Goal: Task Accomplishment & Management: Complete application form

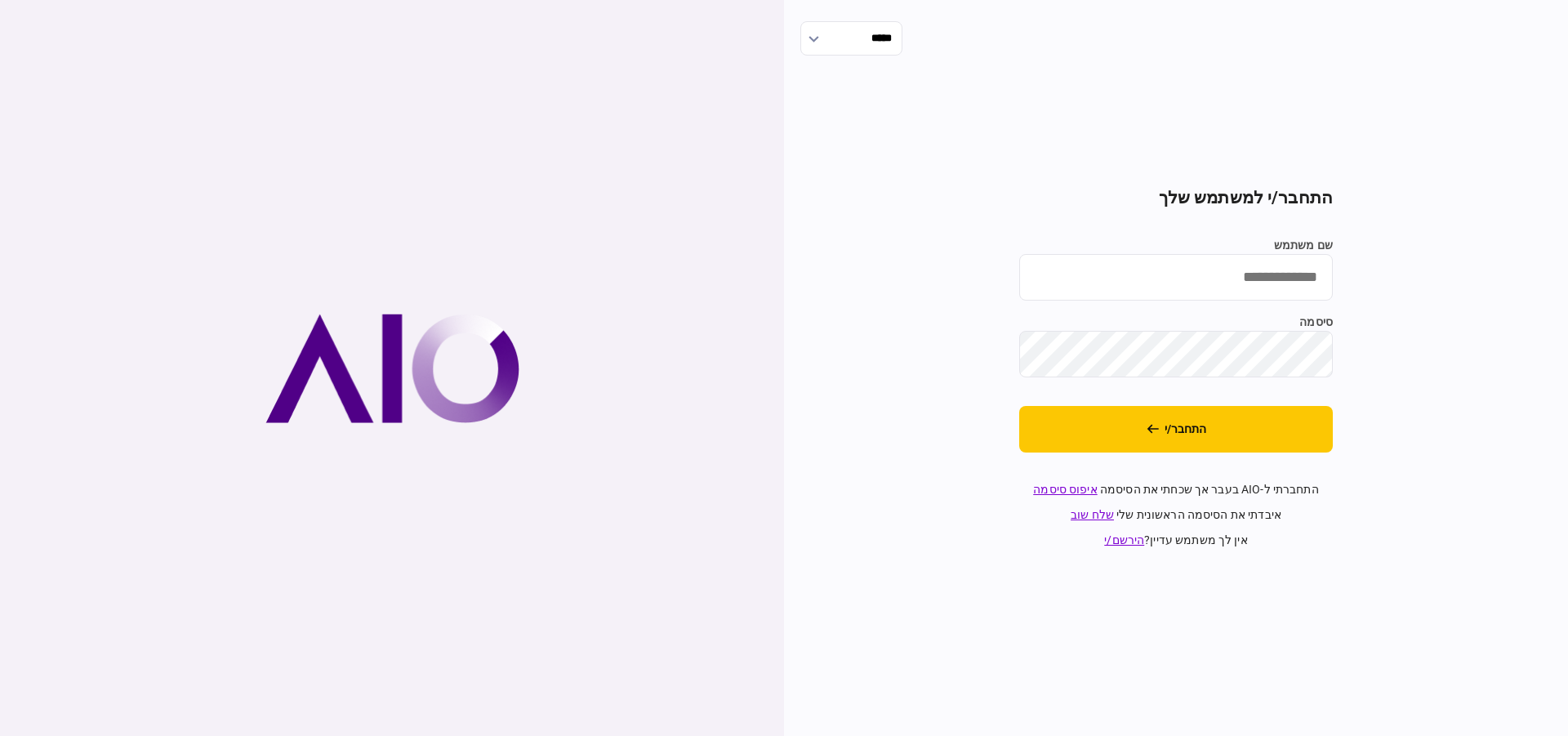
type input "********"
click at [1227, 291] on input "********" at bounding box center [1175, 278] width 314 height 47
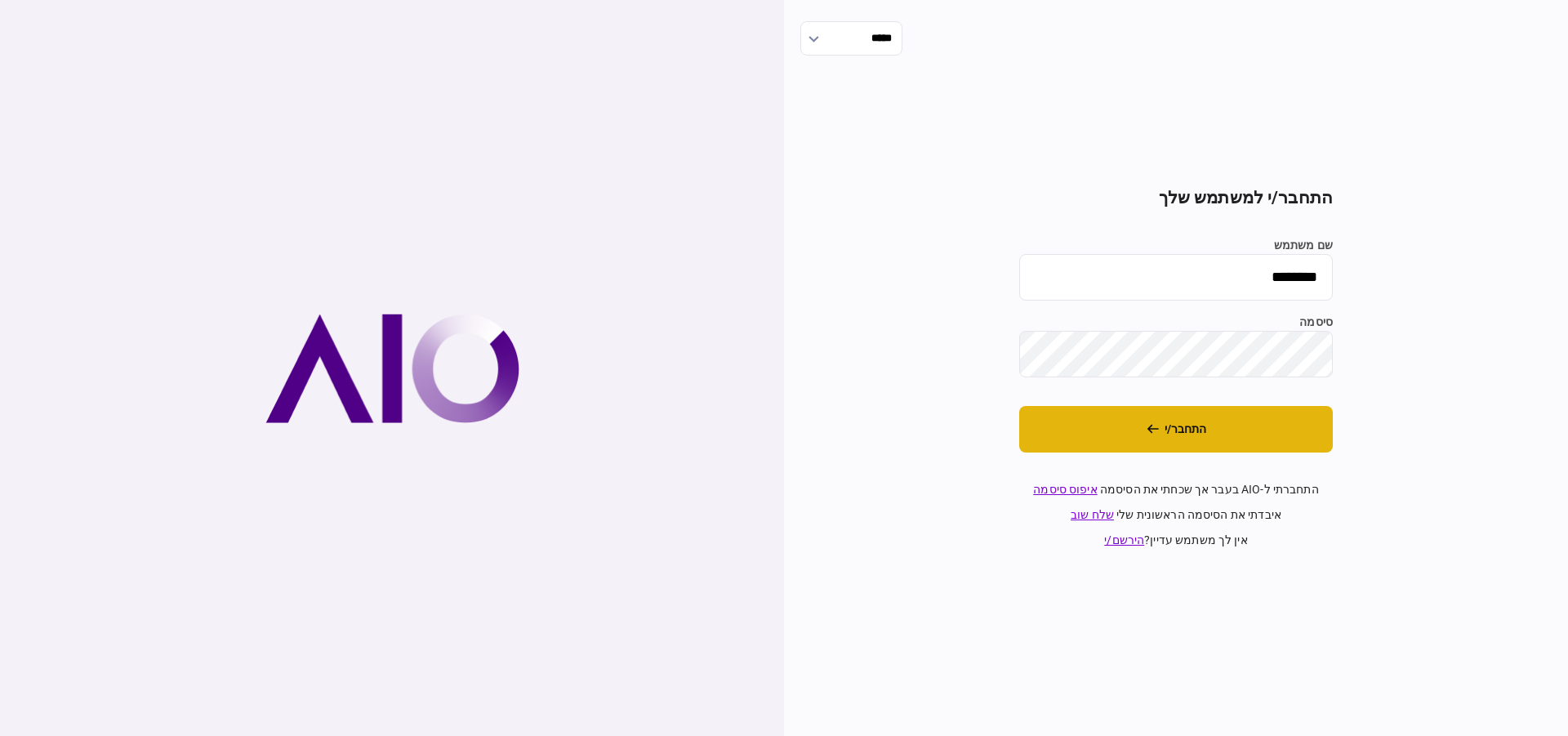
click at [1221, 440] on button "התחבר/י" at bounding box center [1175, 430] width 314 height 47
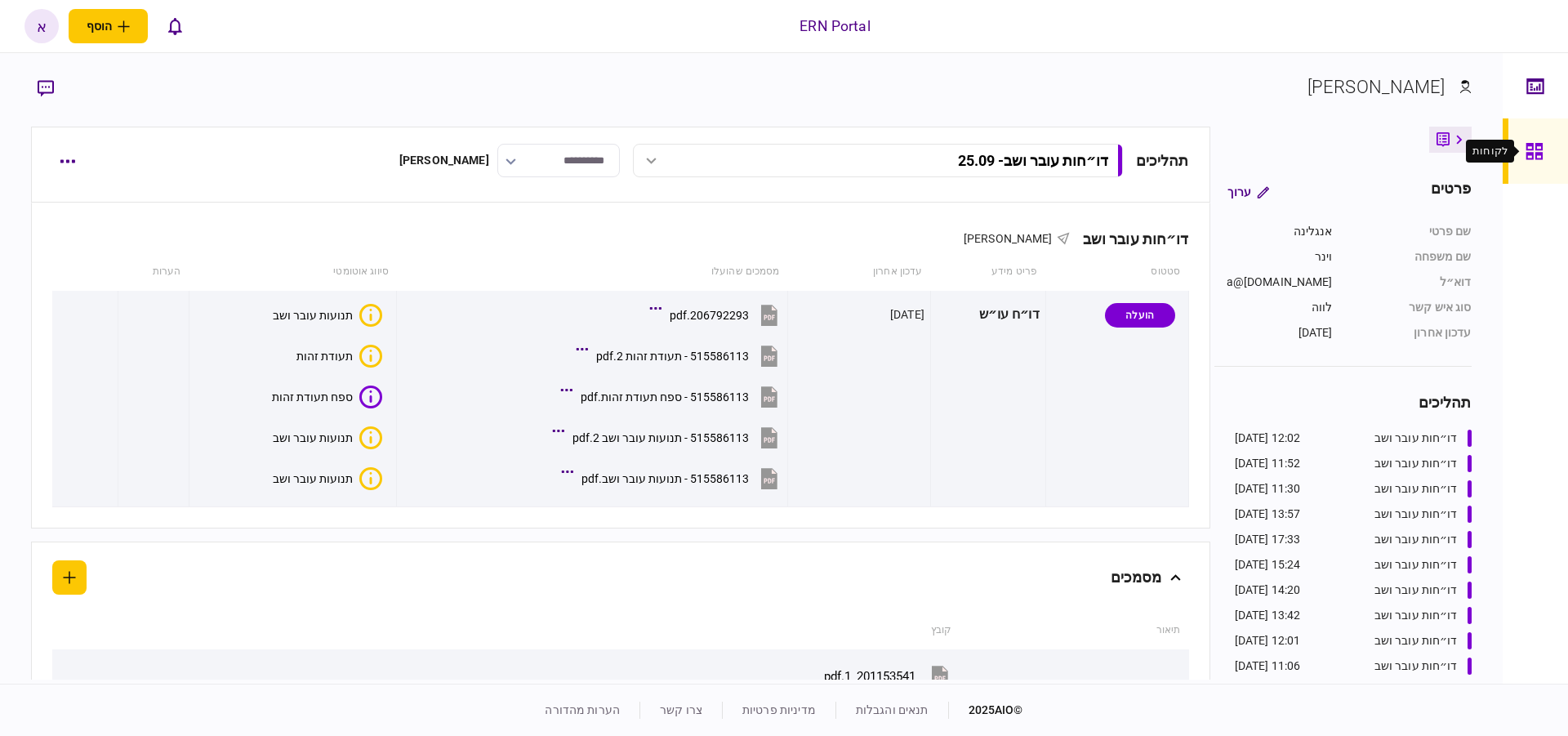
click at [1533, 142] on icon at bounding box center [1535, 151] width 18 height 19
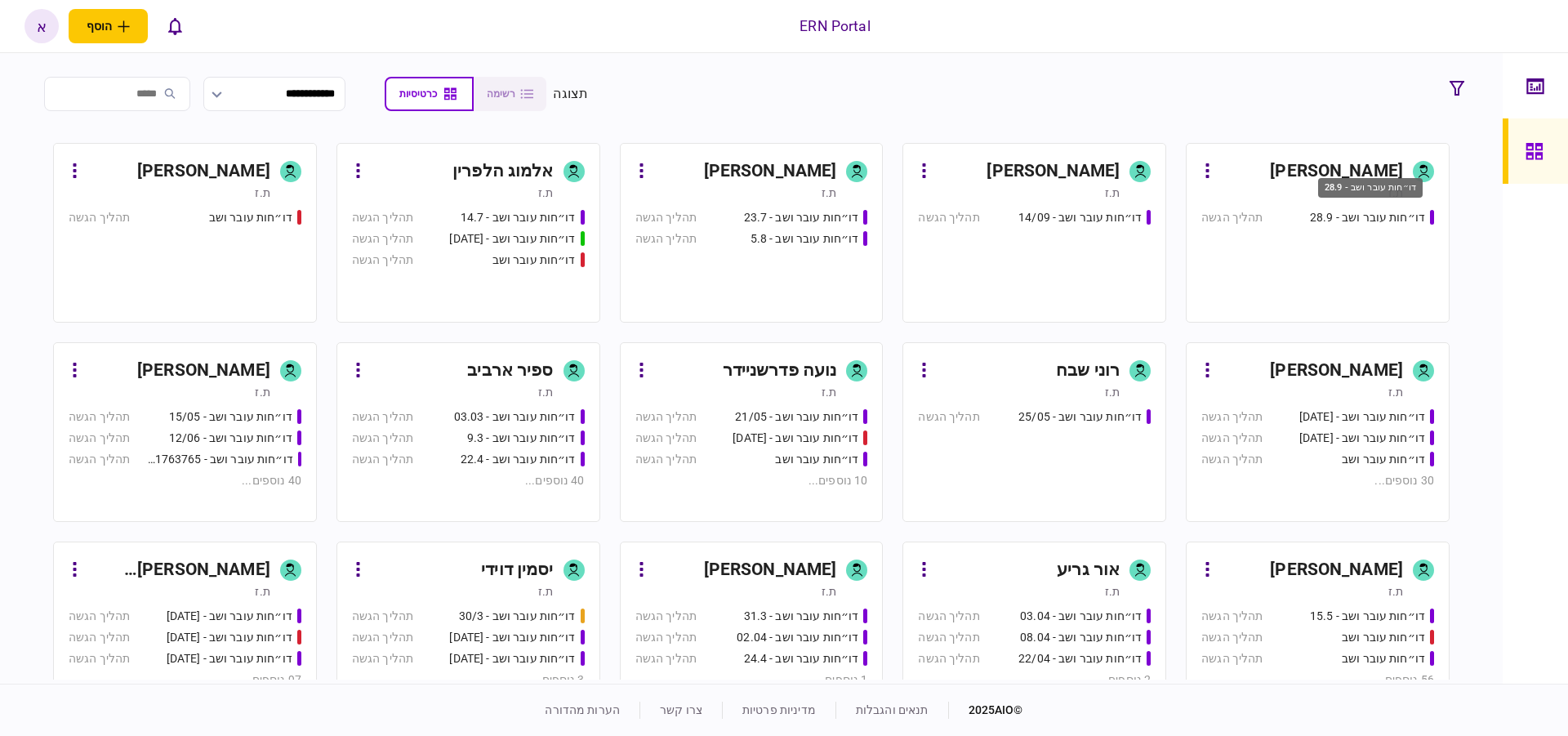
click at [1336, 218] on div "דו״חות עובר ושב - 28.9" at bounding box center [1368, 217] width 115 height 17
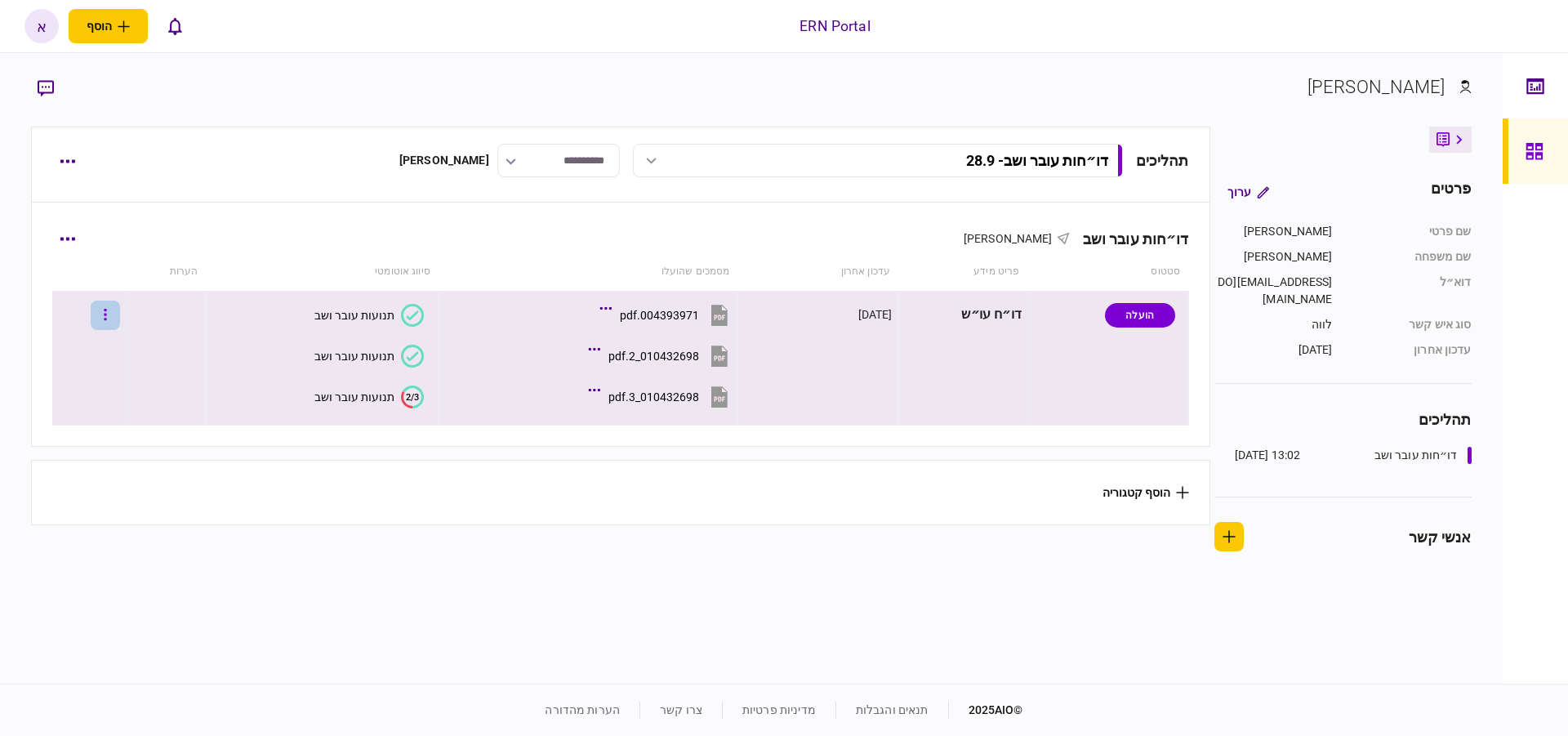
click at [107, 309] on icon "button" at bounding box center [105, 315] width 4 height 15
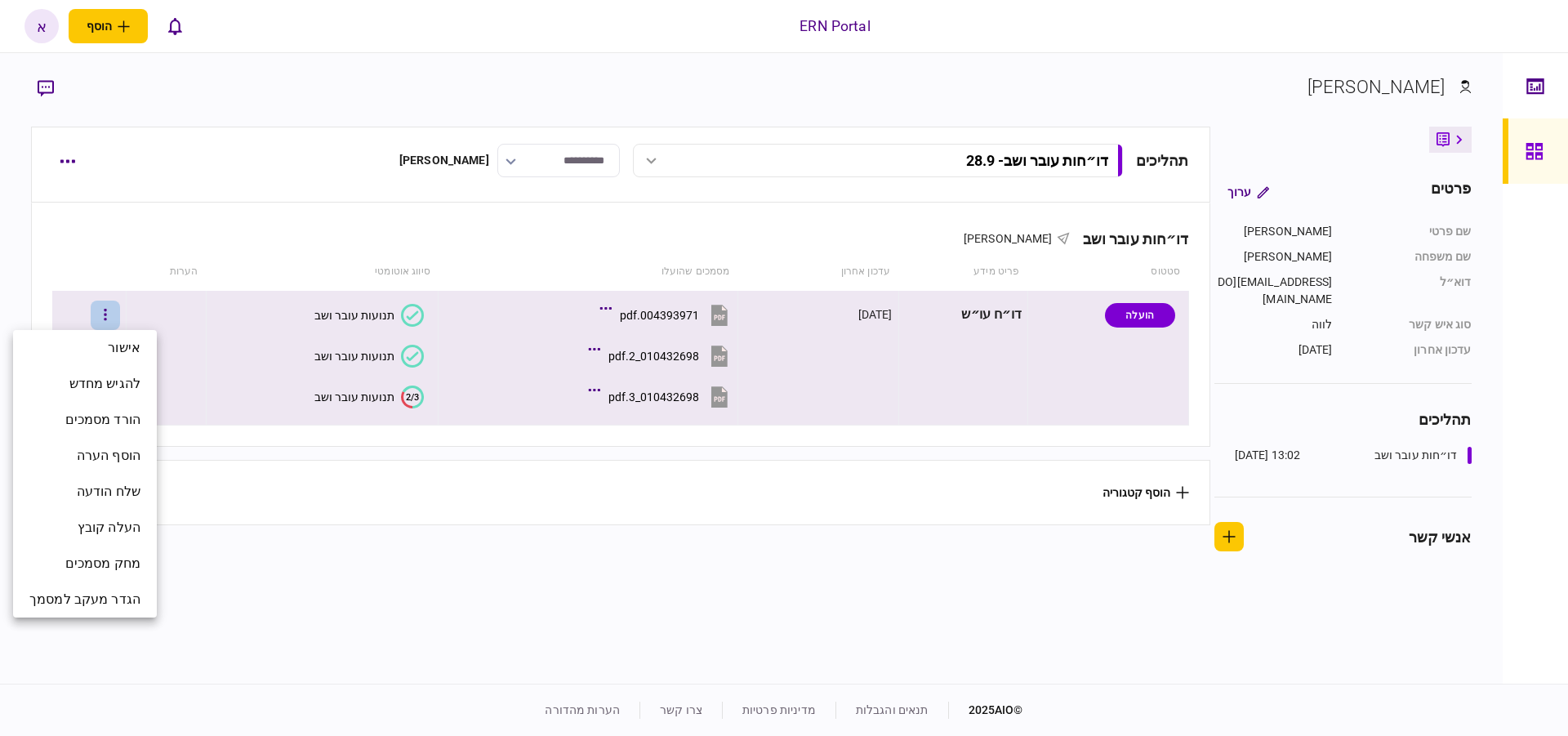
click at [215, 166] on div at bounding box center [784, 368] width 1568 height 736
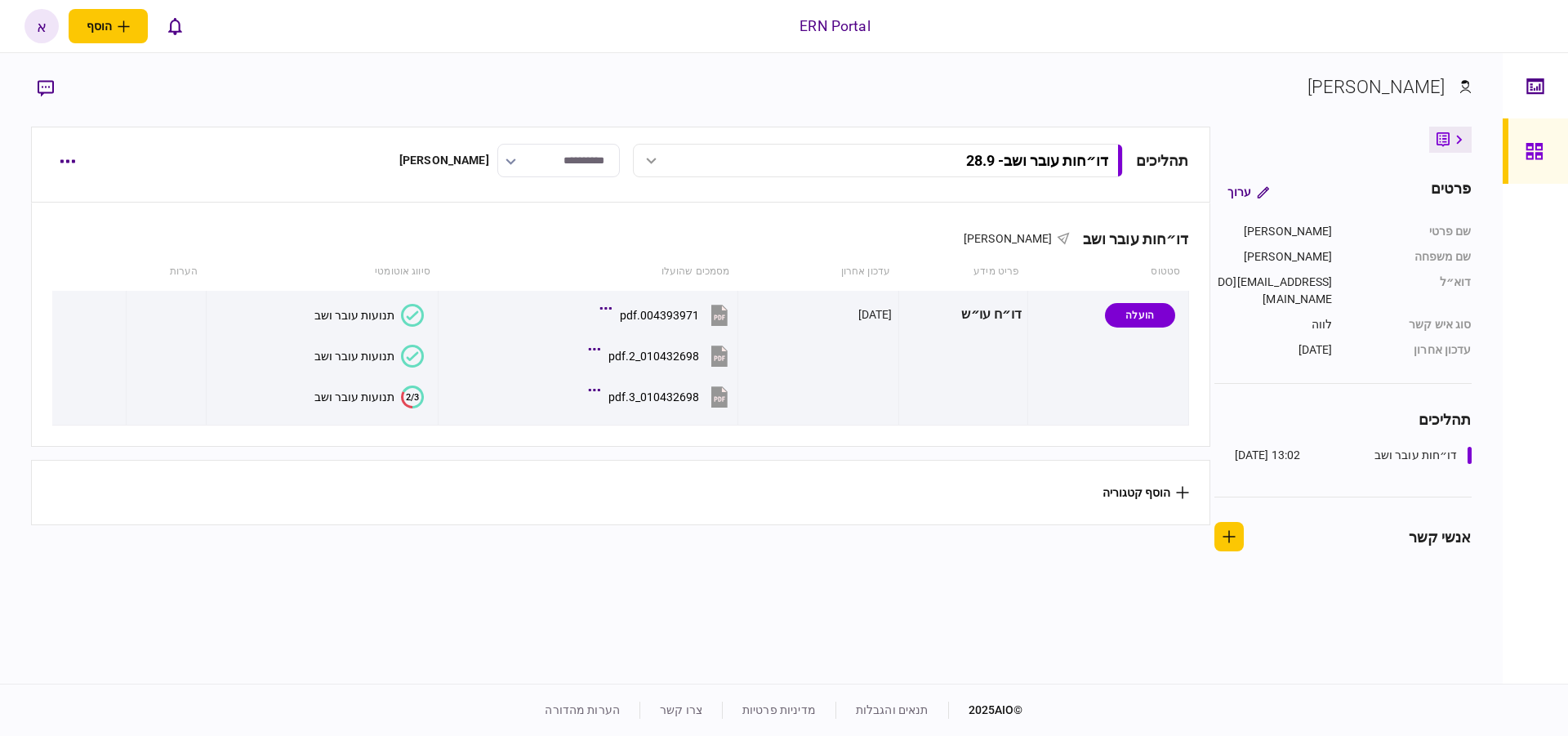
click at [79, 157] on button "button" at bounding box center [66, 161] width 30 height 30
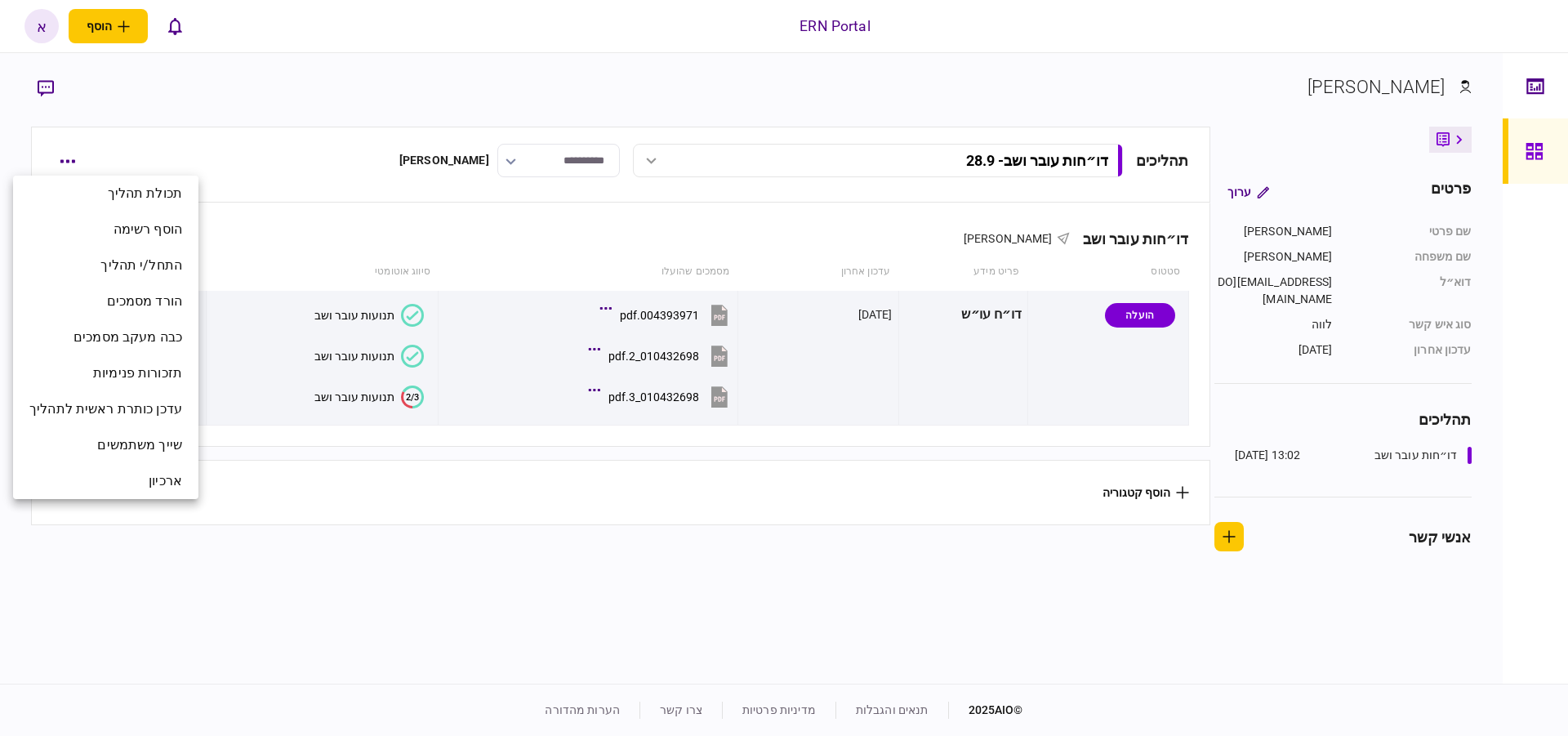
click at [329, 121] on div at bounding box center [784, 368] width 1568 height 736
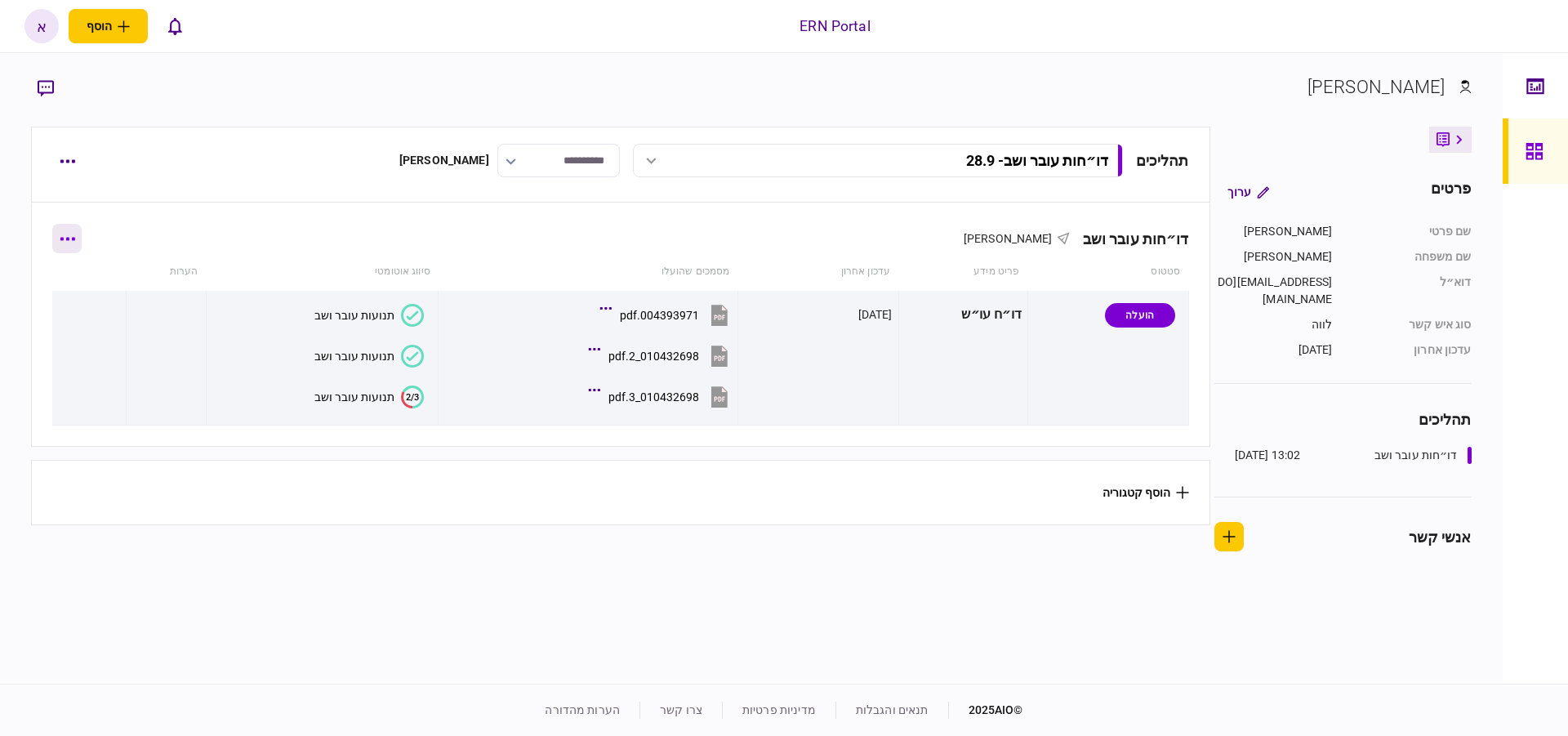
click at [68, 243] on button "button" at bounding box center [66, 238] width 30 height 30
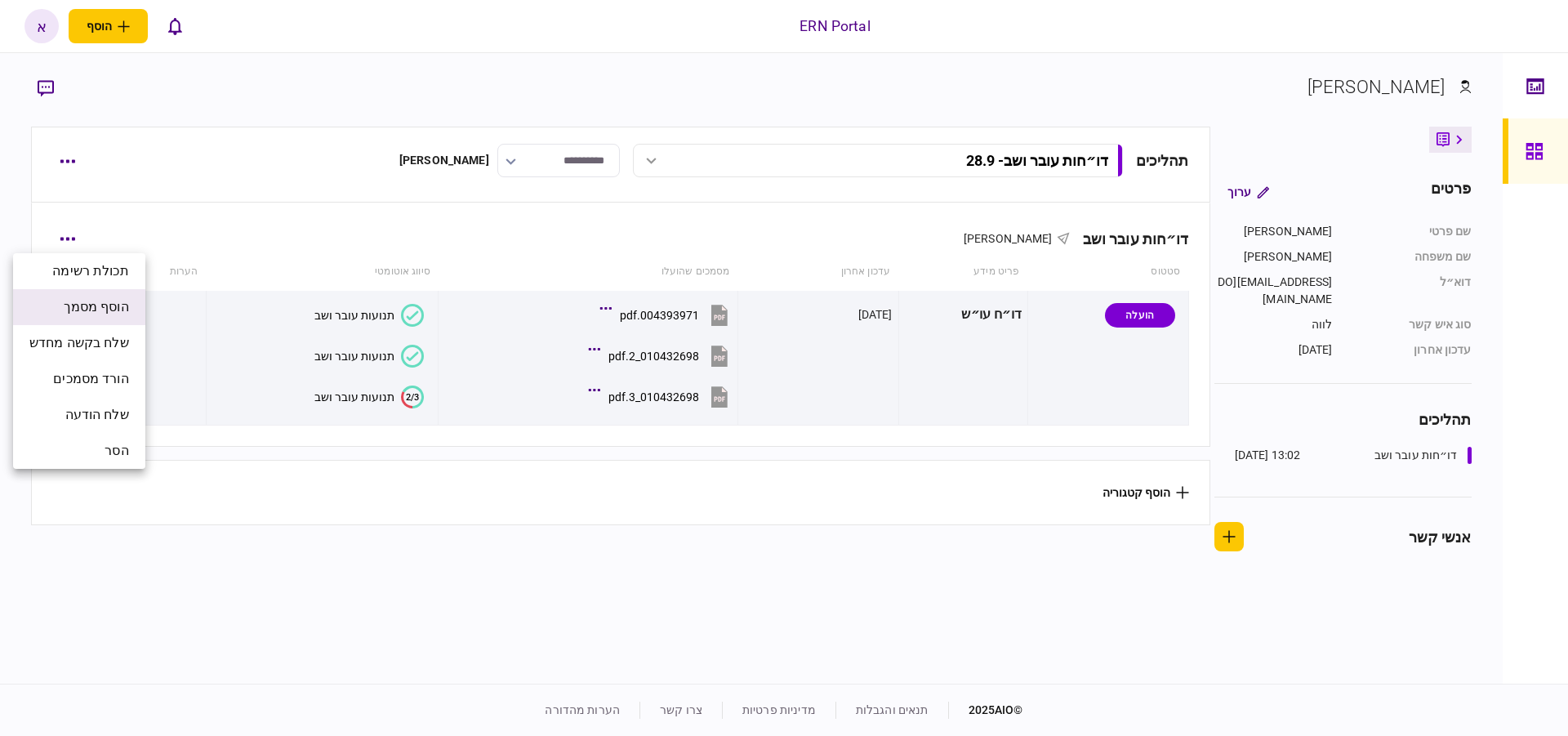
click at [92, 310] on span "הוסף מסמך" at bounding box center [96, 307] width 66 height 20
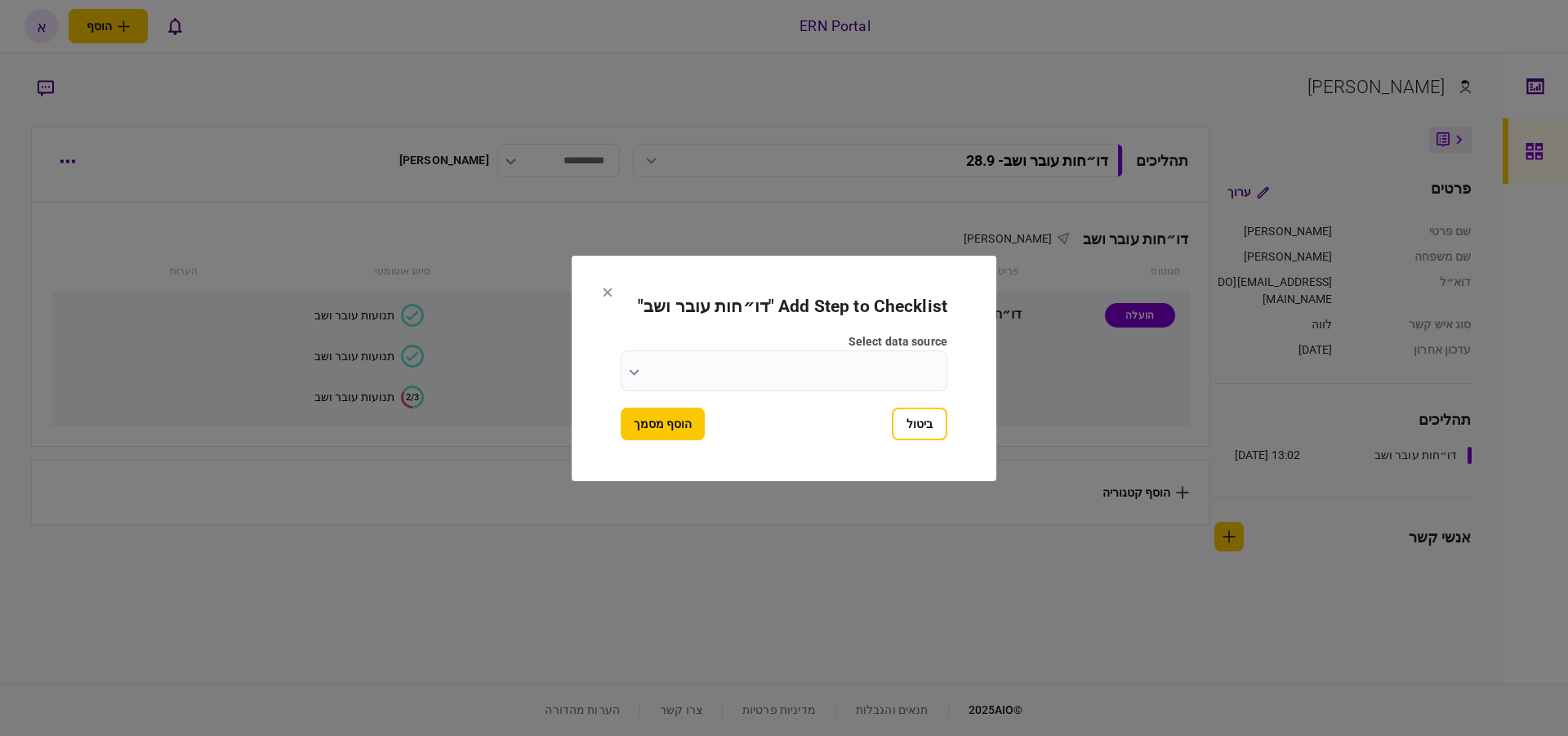
click at [638, 377] on input "select data source" at bounding box center [784, 370] width 327 height 40
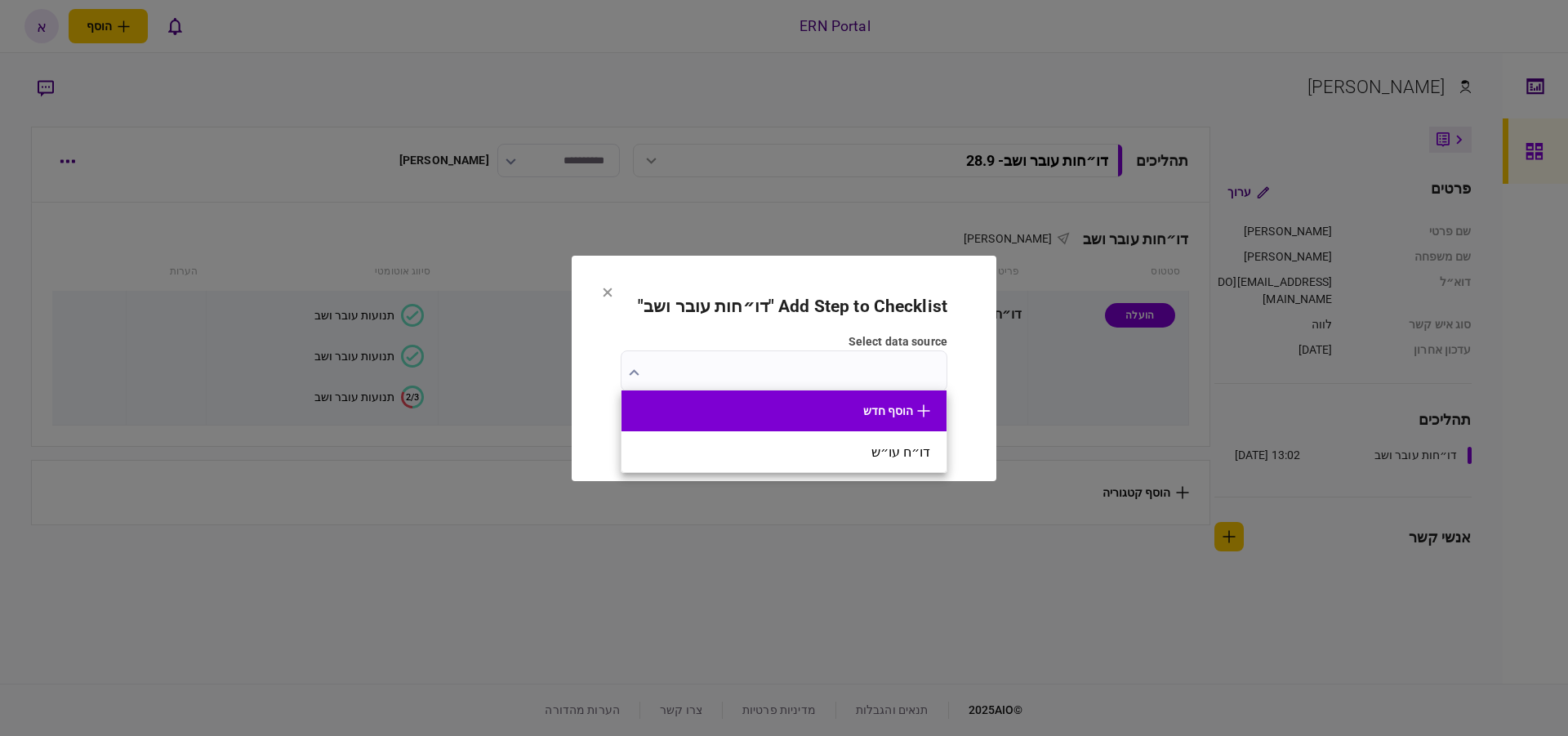
click at [887, 408] on button "הוסף חדש" at bounding box center [784, 411] width 292 height 13
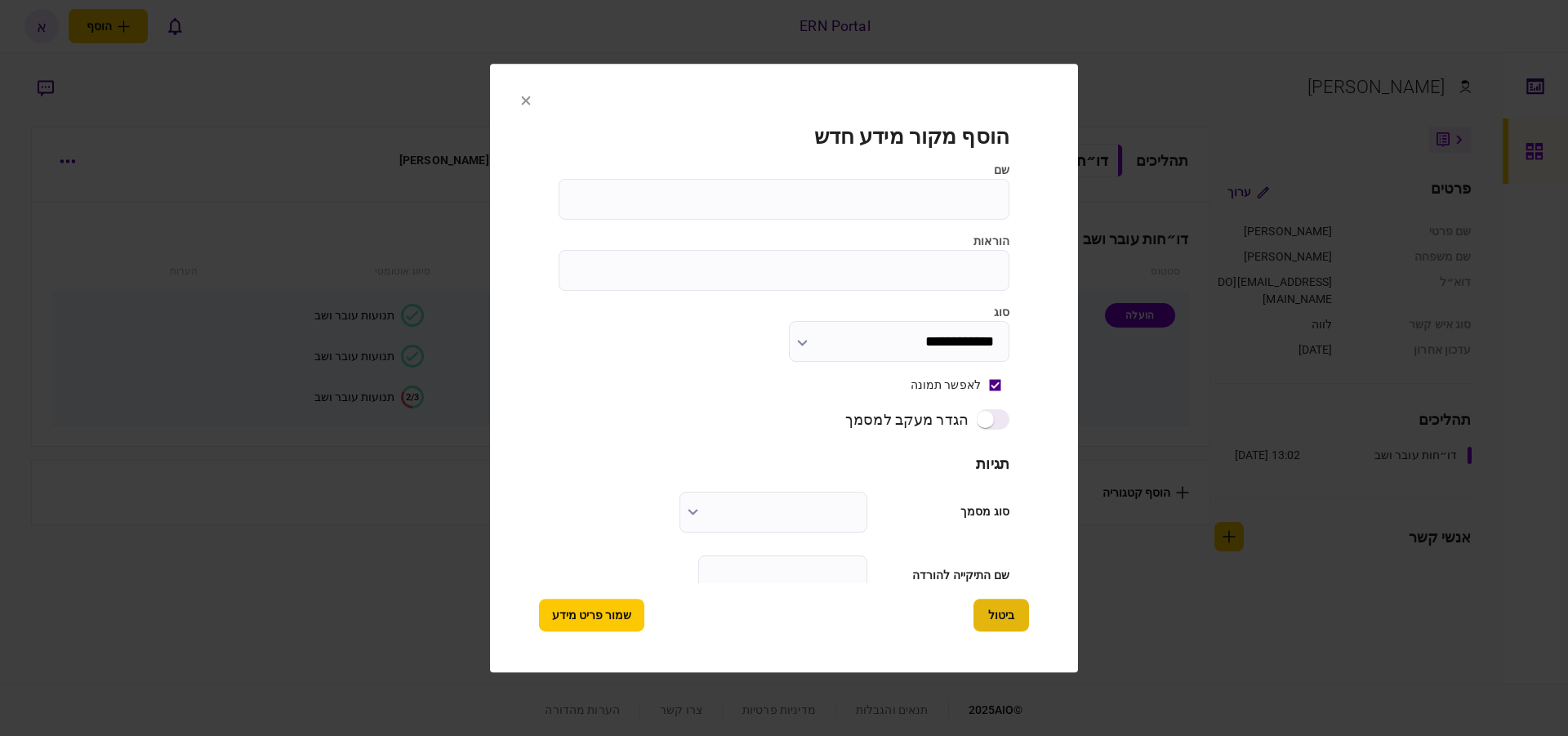
click at [998, 610] on button "ביטול" at bounding box center [1002, 615] width 56 height 32
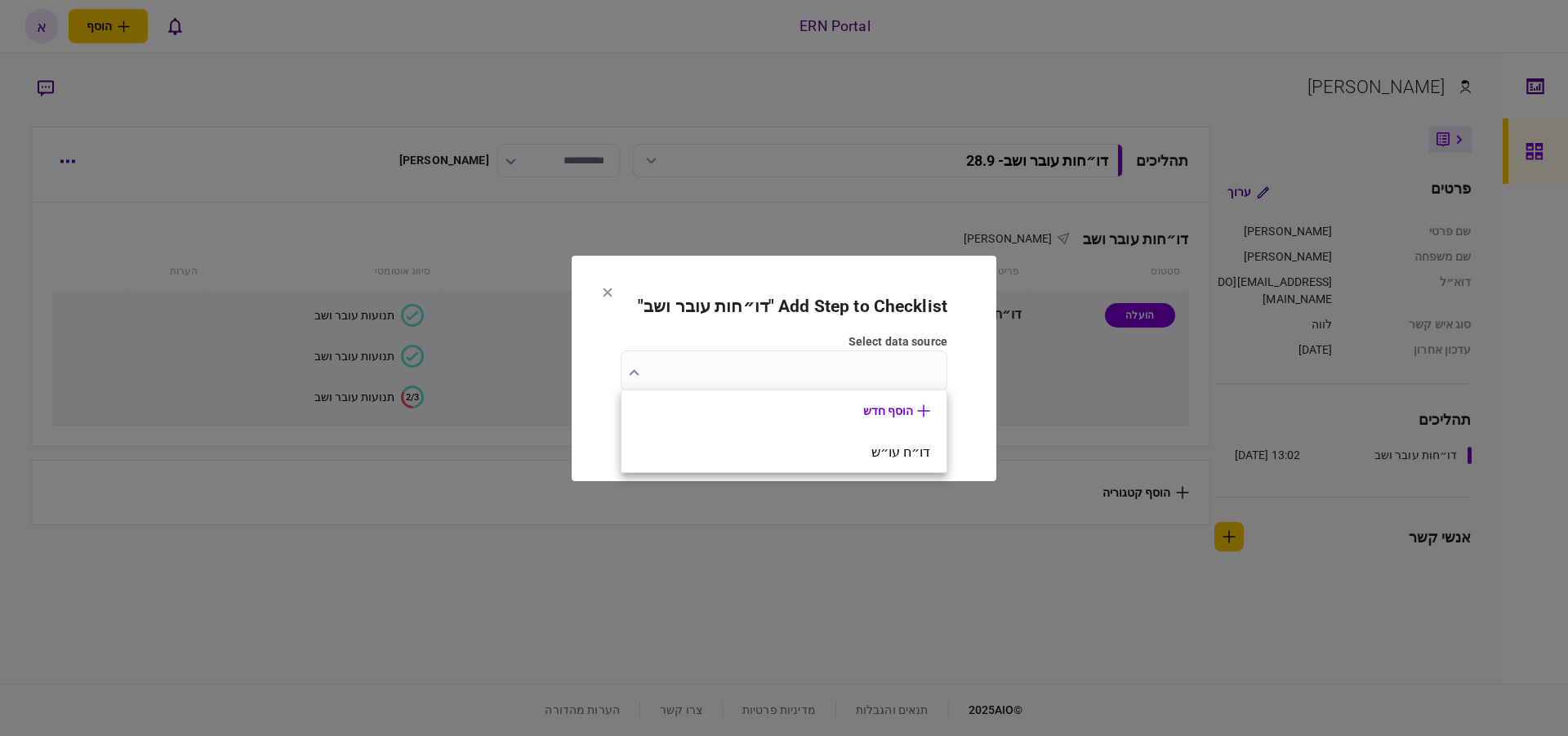
click at [690, 316] on div at bounding box center [784, 368] width 1568 height 736
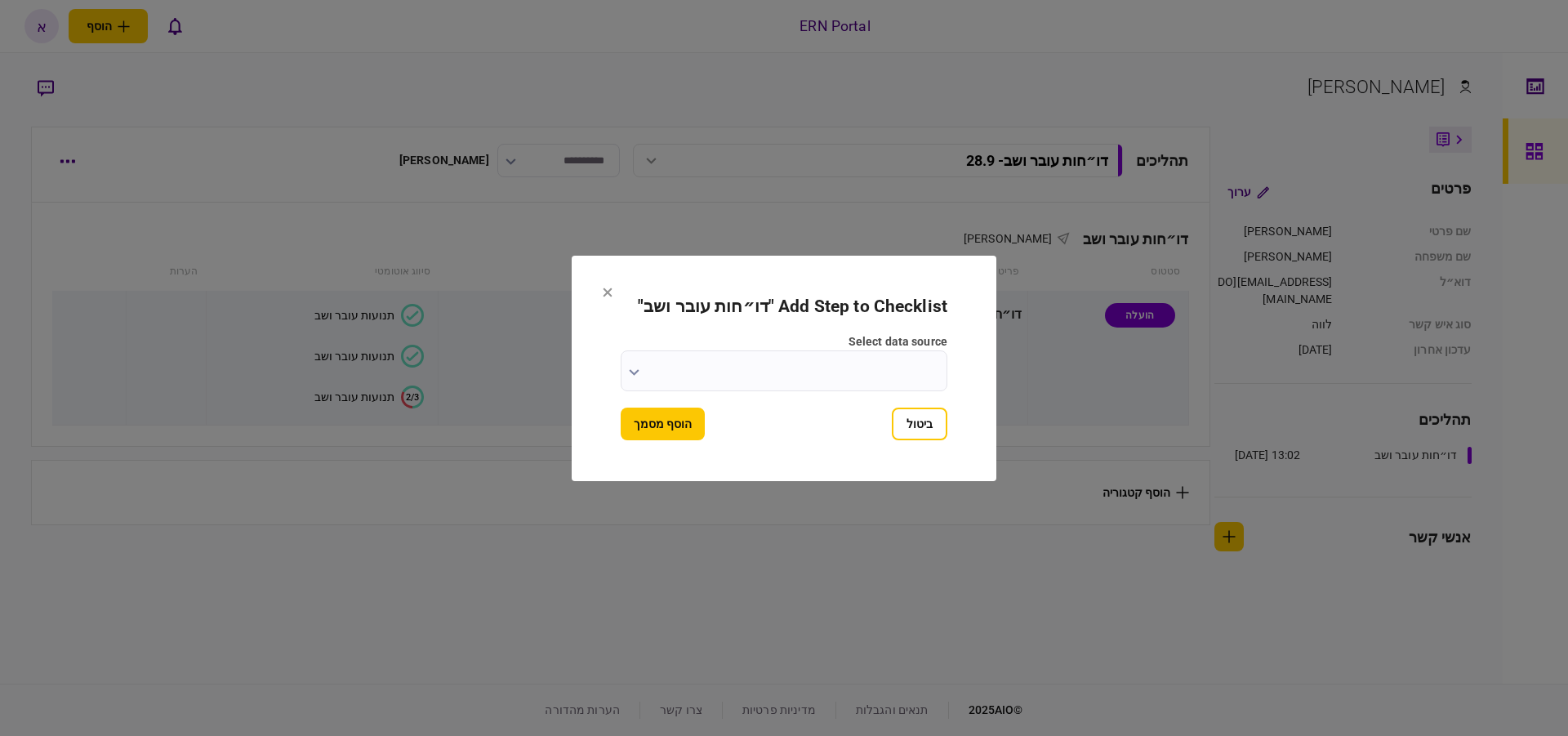
click at [608, 288] on icon at bounding box center [607, 292] width 10 height 10
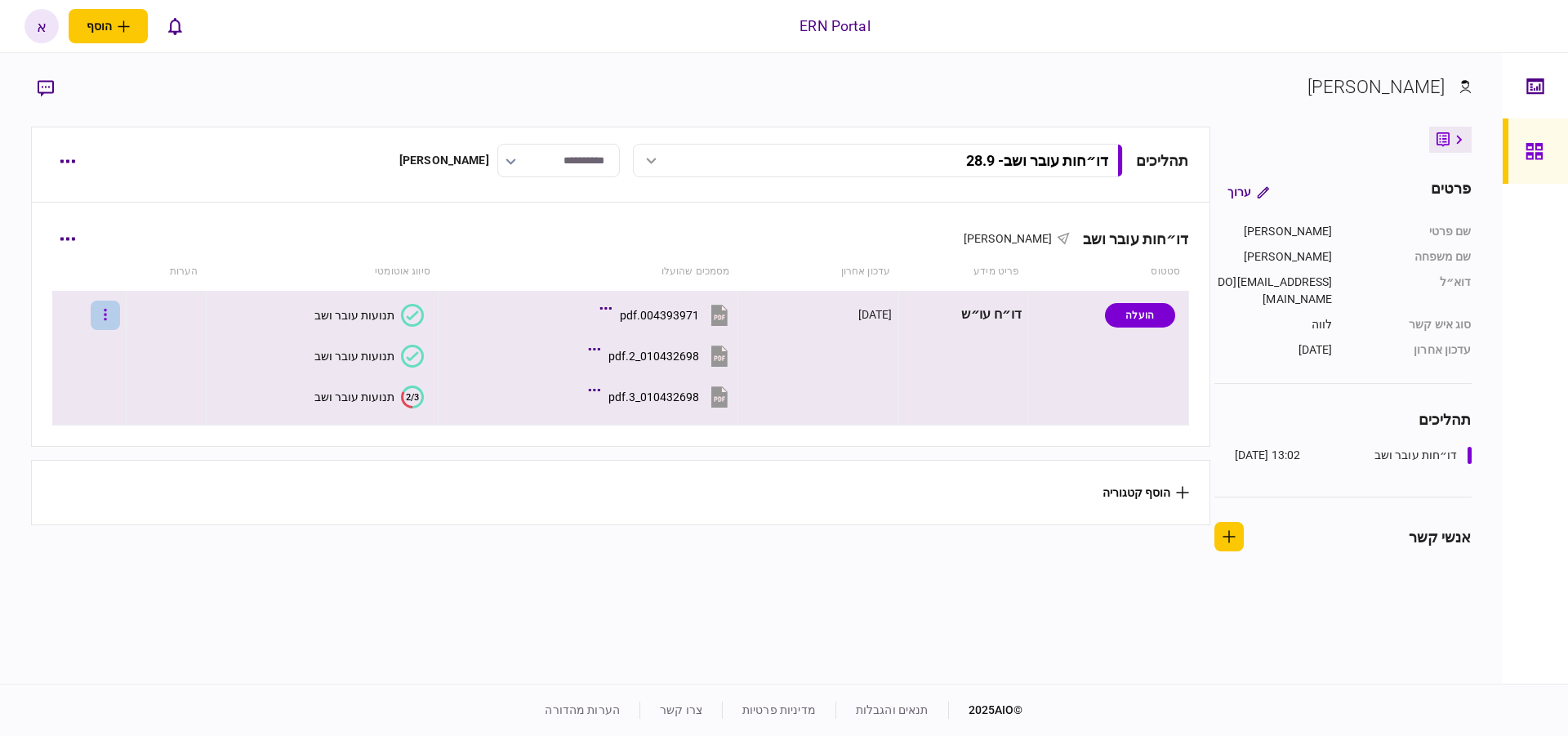
click at [113, 311] on button "button" at bounding box center [105, 315] width 30 height 30
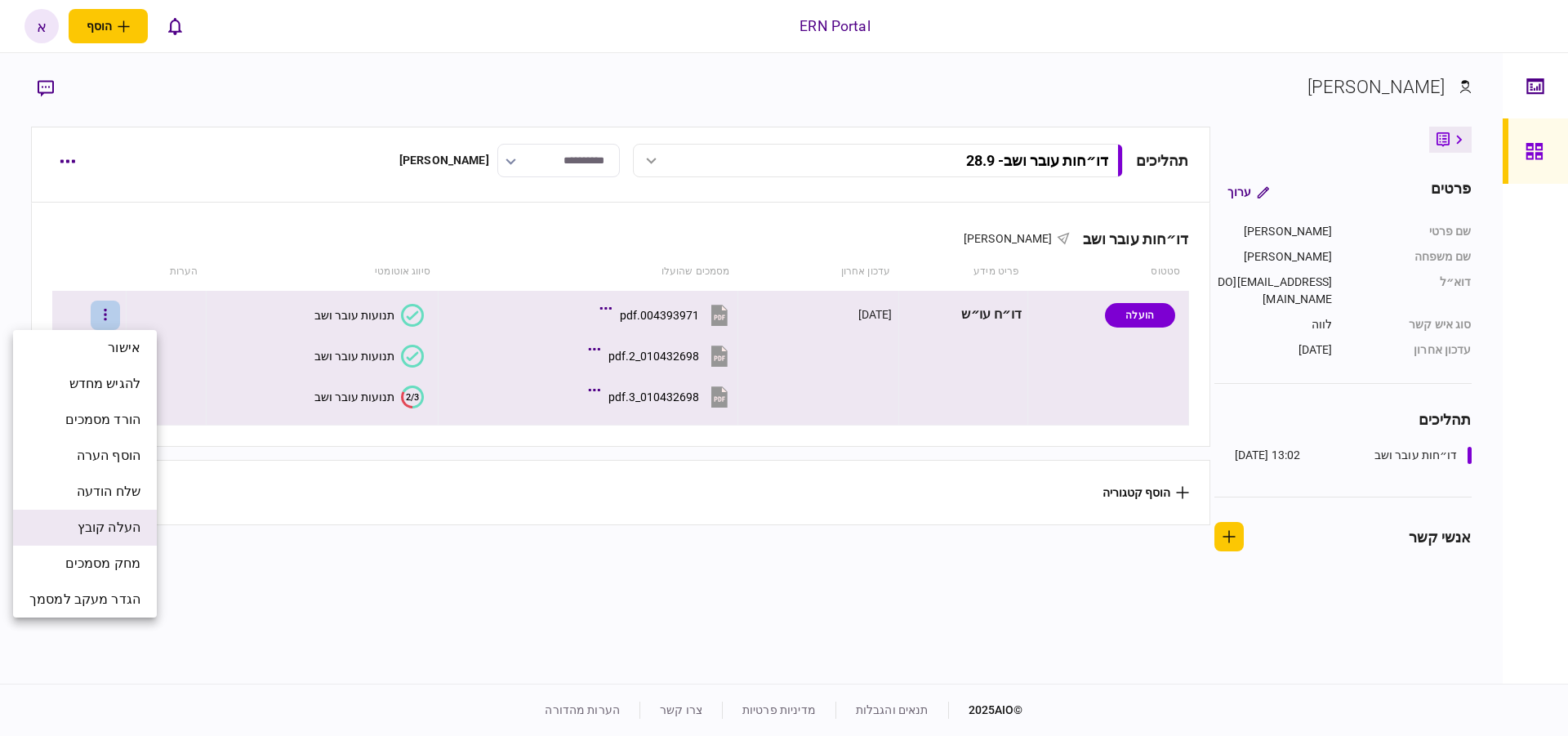
click at [130, 517] on li "העלה קובץ" at bounding box center [85, 528] width 144 height 36
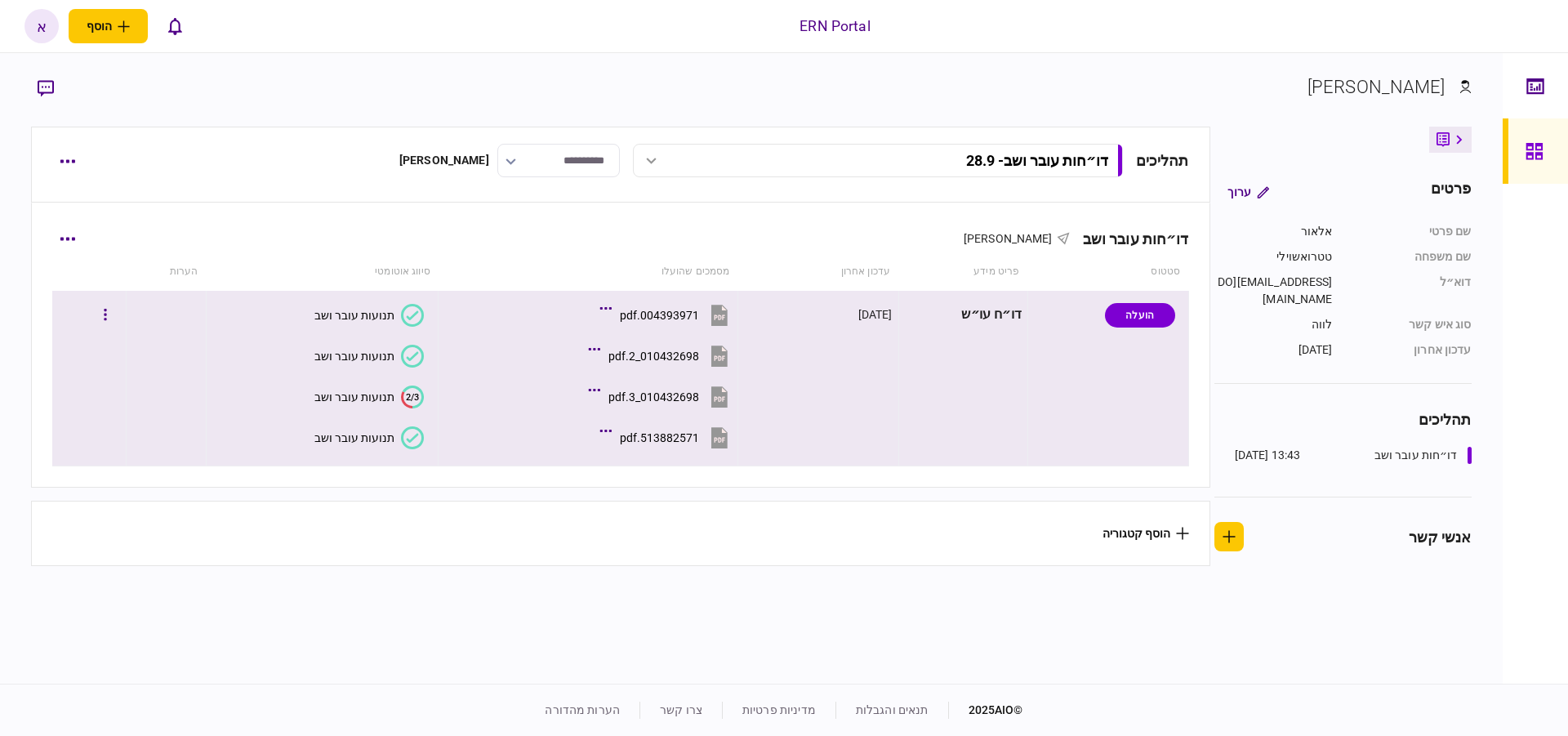
click at [410, 439] on icon at bounding box center [412, 438] width 22 height 22
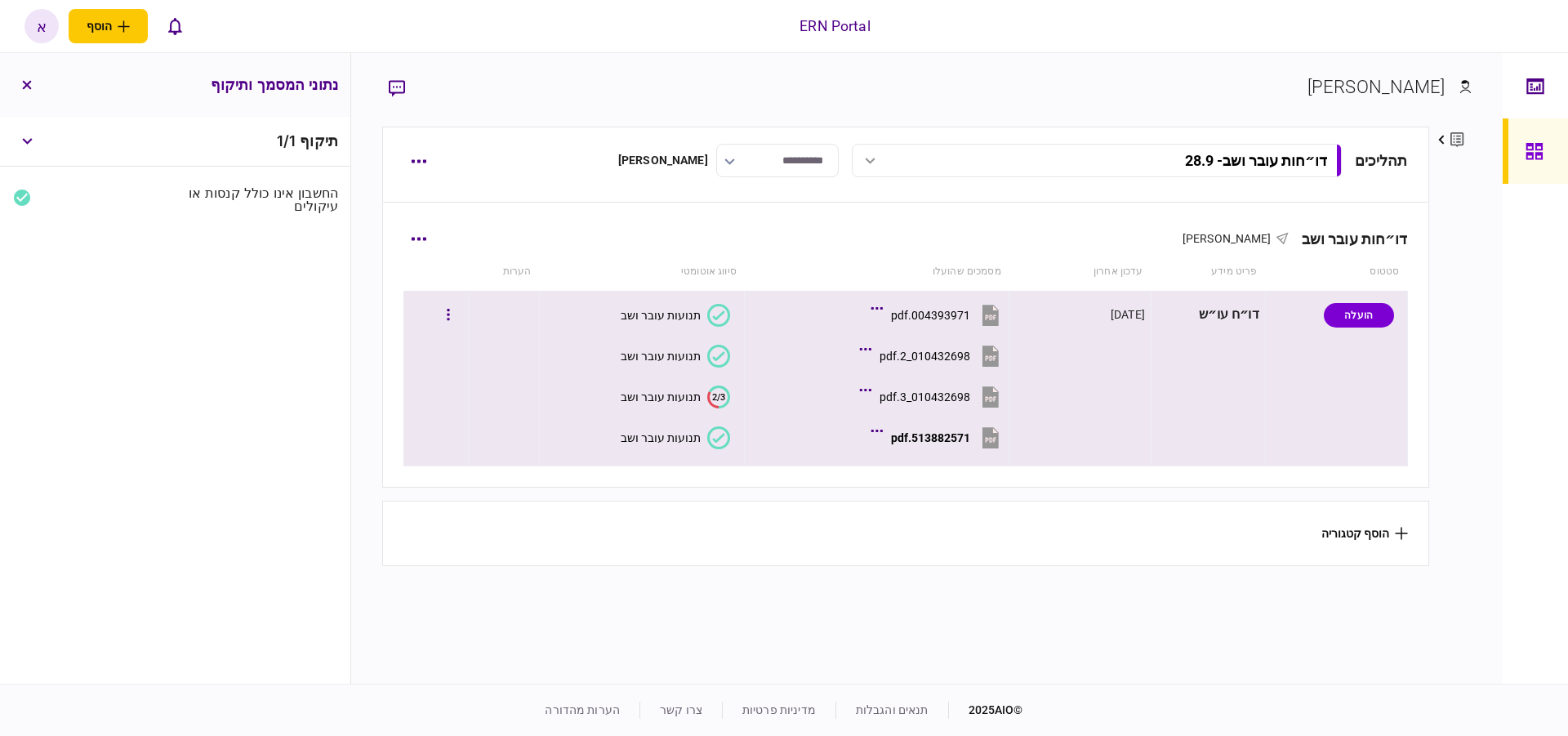
click at [719, 425] on section "תנועות עובר ושב" at bounding box center [637, 437] width 184 height 37
click at [713, 438] on icon at bounding box center [718, 438] width 22 height 22
click at [28, 149] on button "button" at bounding box center [27, 141] width 30 height 30
click at [713, 431] on icon at bounding box center [718, 438] width 22 height 22
click at [716, 443] on icon at bounding box center [718, 438] width 22 height 22
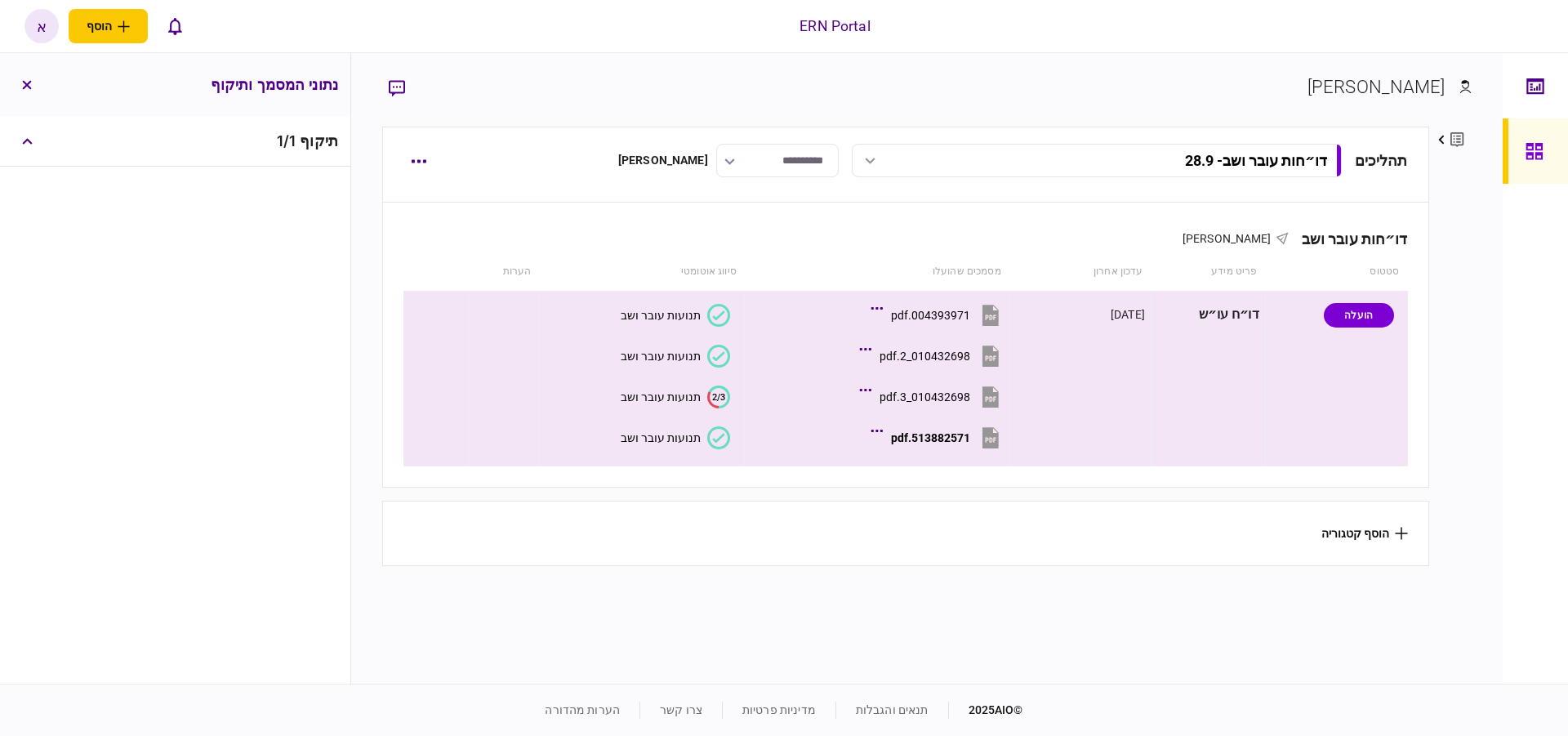
click at [307, 242] on div "תיקוף 1 / 1" at bounding box center [175, 400] width 350 height 567
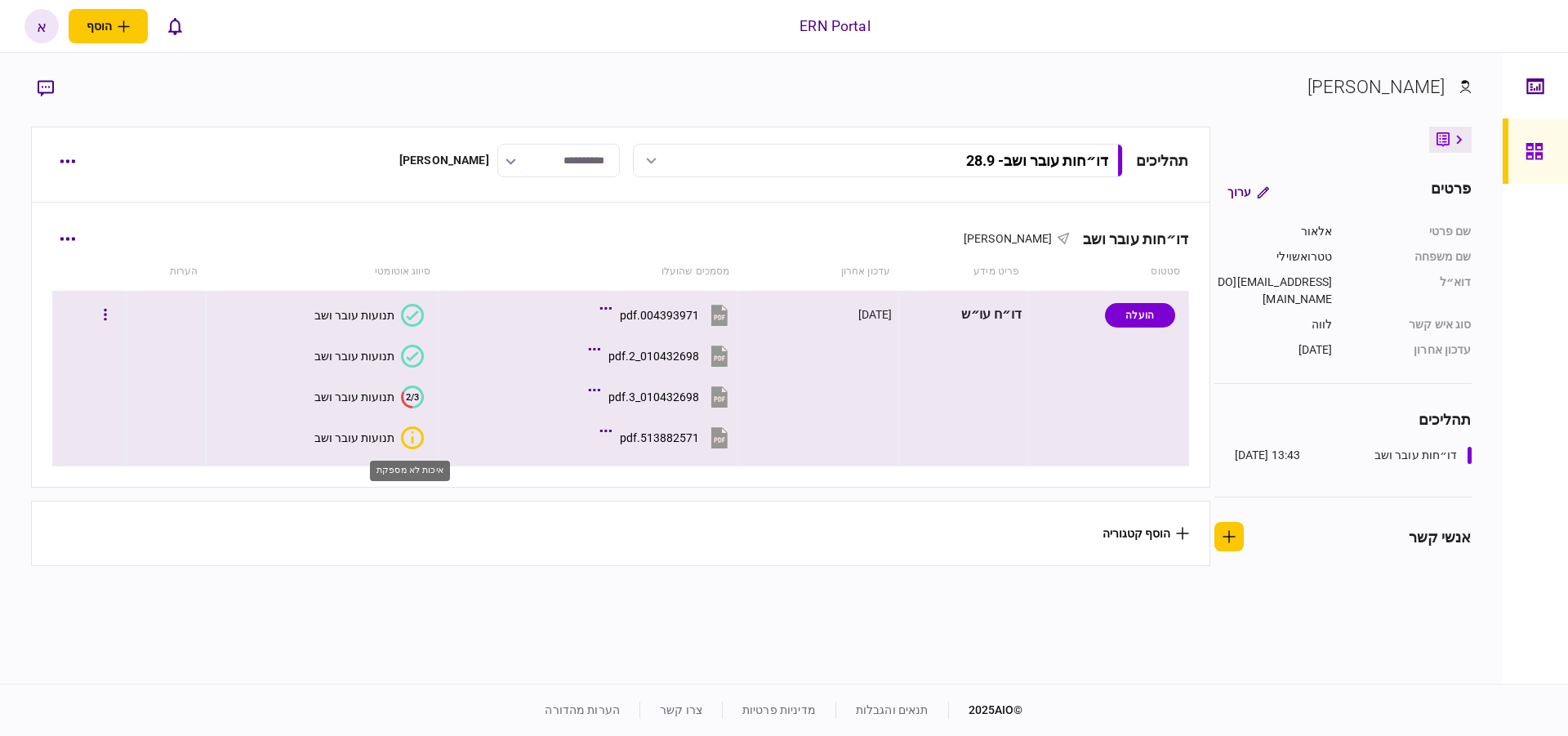
click at [404, 439] on icon "איכות לא מספקת" at bounding box center [412, 438] width 22 height 22
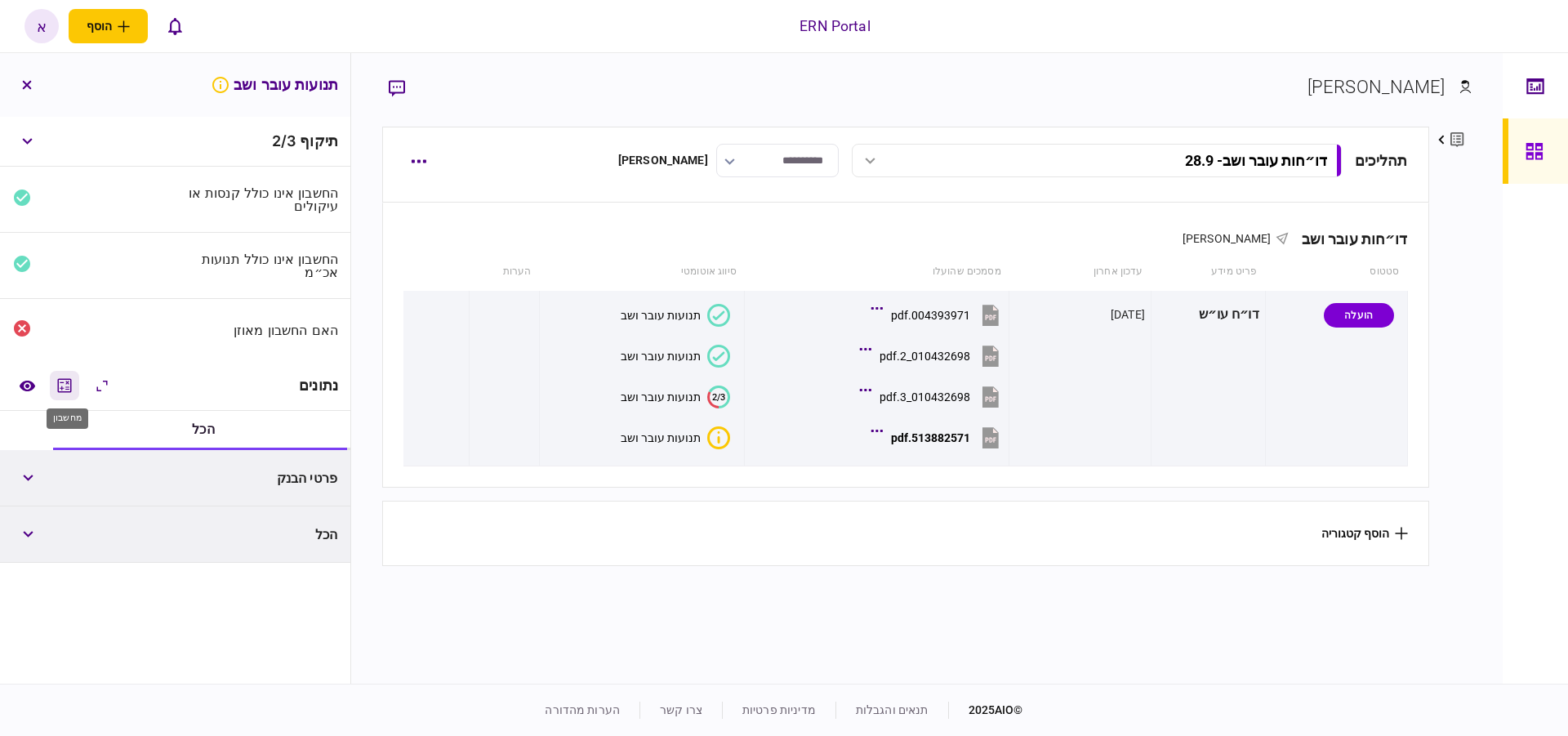
click at [68, 387] on icon "מחשבון" at bounding box center [65, 386] width 20 height 20
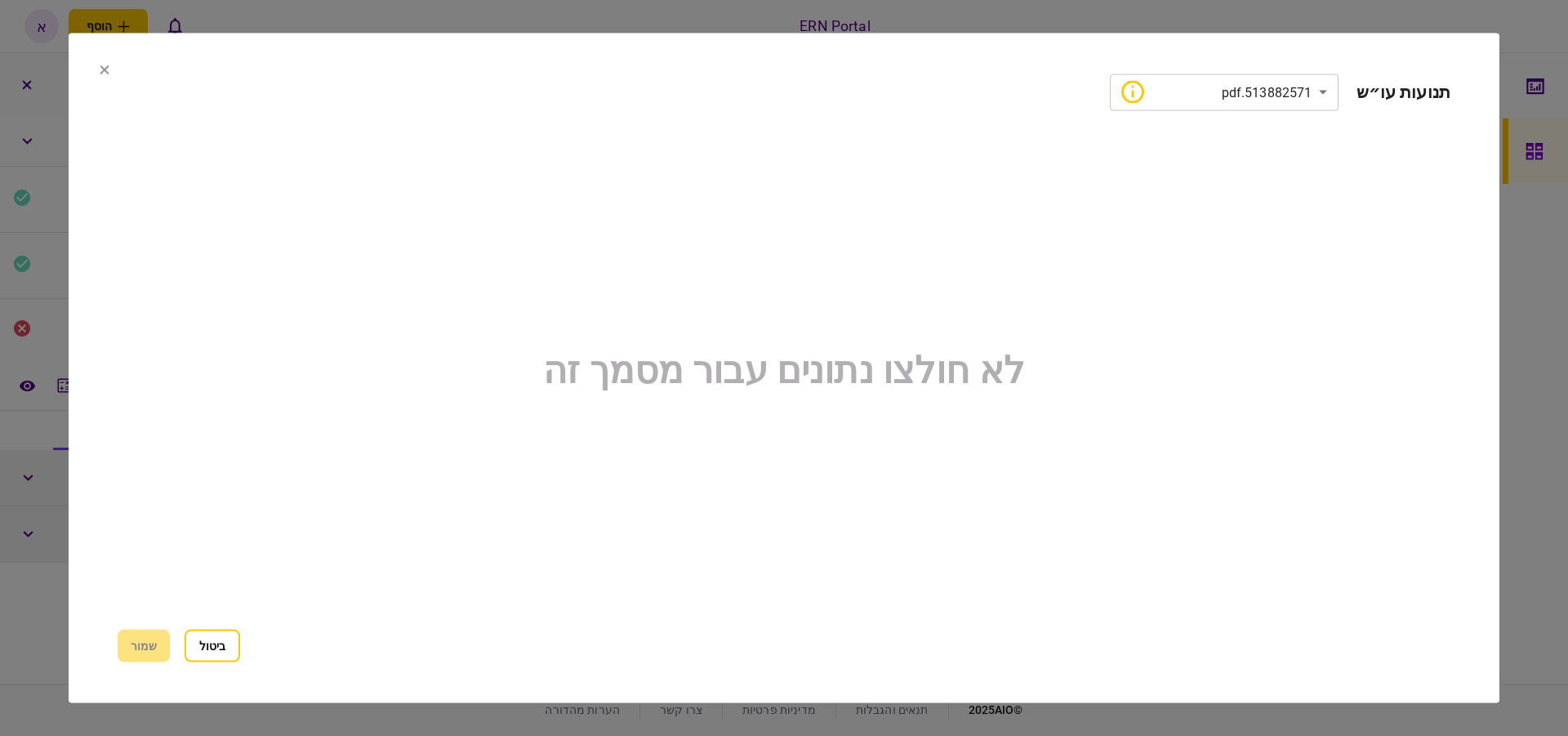
click at [107, 67] on icon at bounding box center [105, 70] width 9 height 9
